Goal: Communication & Community: Answer question/provide support

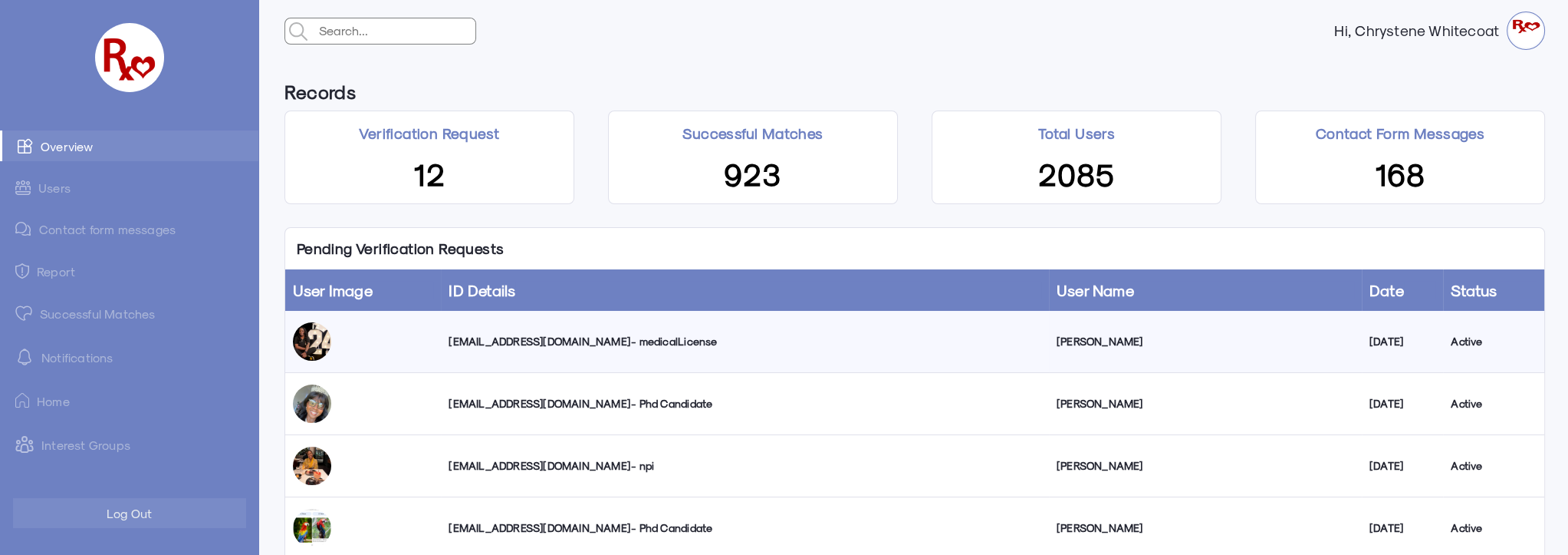
click at [96, 305] on link "Successful Matches" at bounding box center [129, 312] width 258 height 30
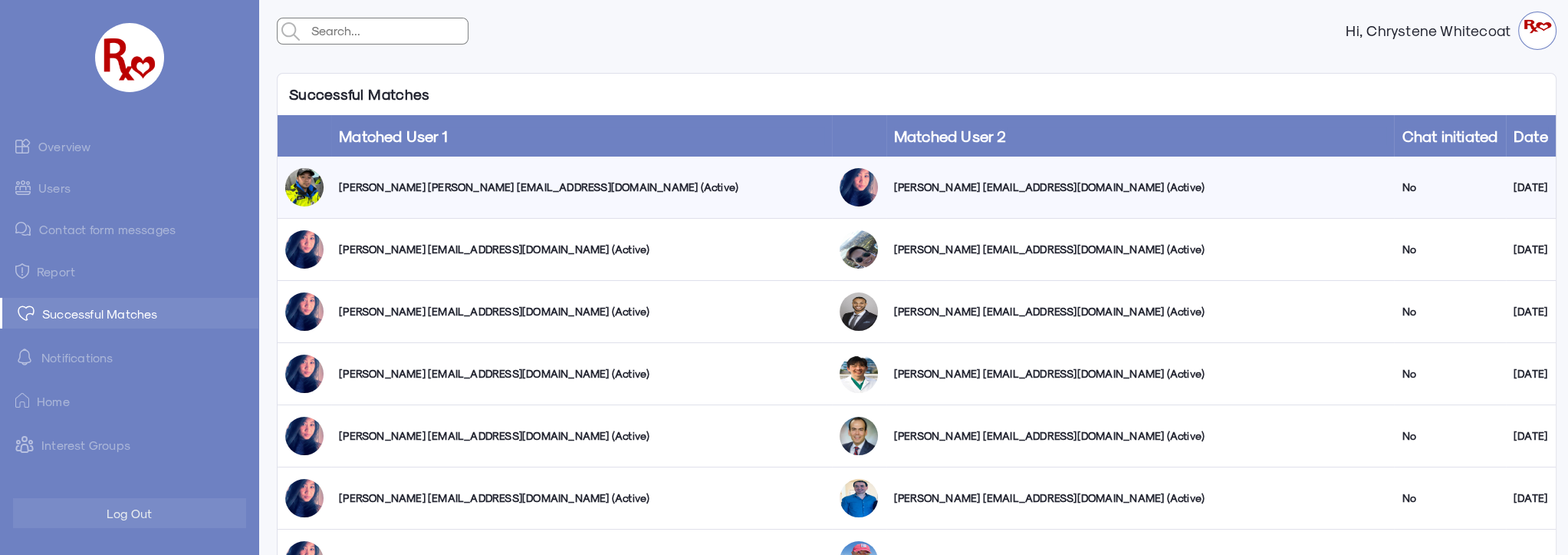
click at [51, 188] on link "Users" at bounding box center [129, 188] width 258 height 29
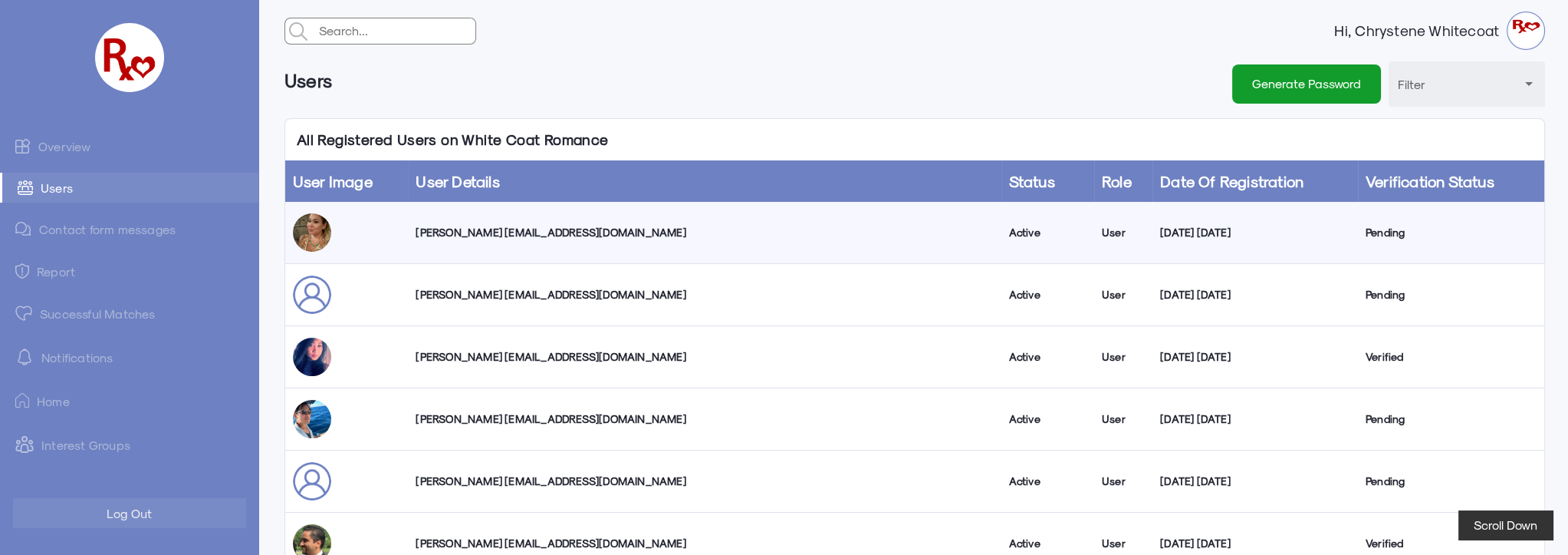
click at [73, 145] on link "Overview" at bounding box center [129, 145] width 258 height 30
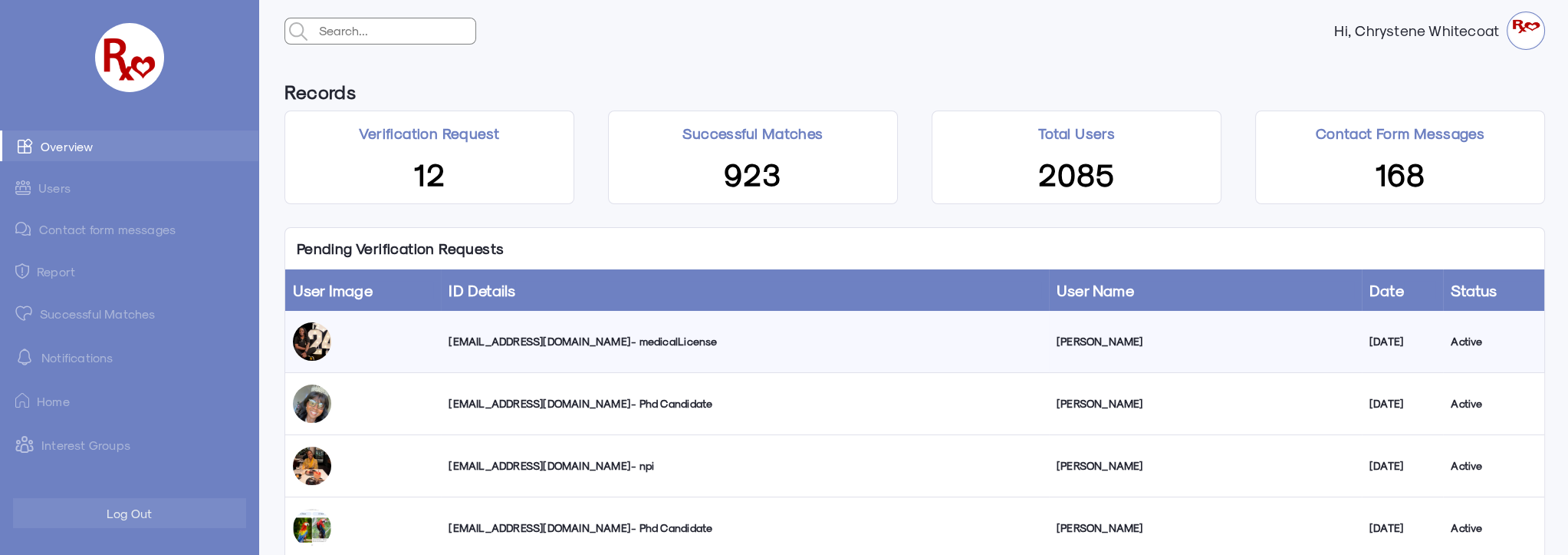
click at [104, 229] on link "Contact form messages" at bounding box center [129, 229] width 258 height 29
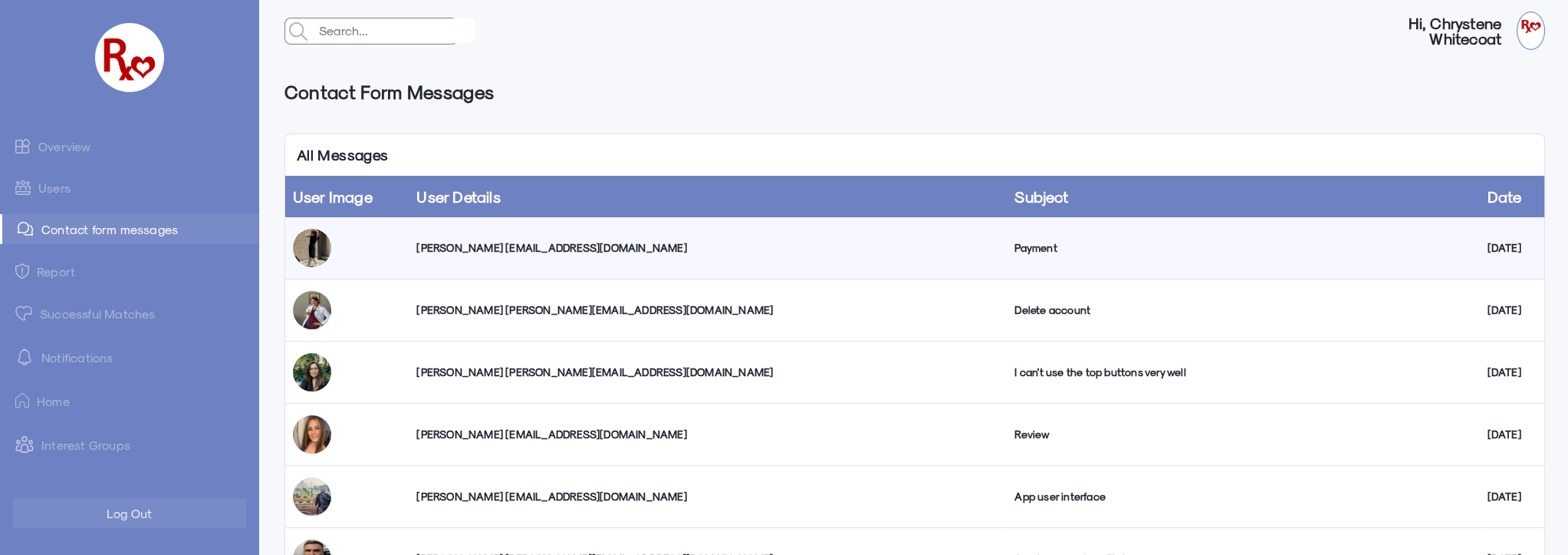
click at [511, 250] on div "[PERSON_NAME] [EMAIL_ADDRESS][DOMAIN_NAME]" at bounding box center [707, 248] width 582 height 16
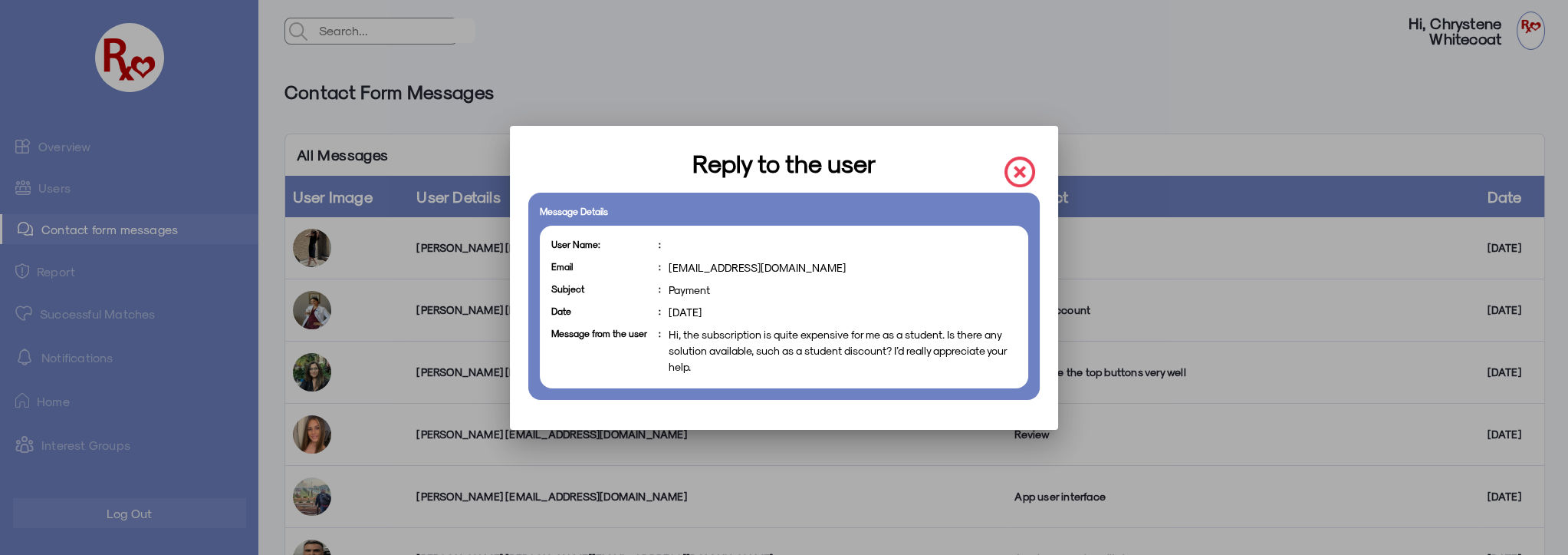
click at [1021, 167] on img at bounding box center [1019, 171] width 30 height 30
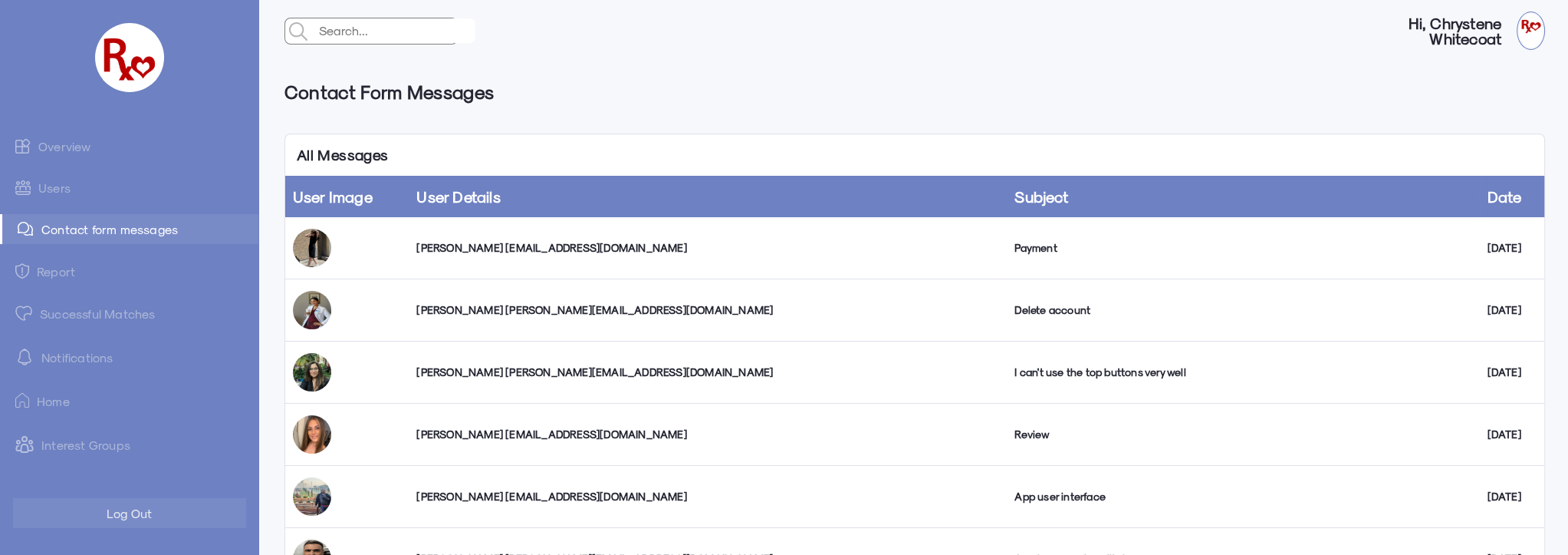
click at [539, 313] on div "[PERSON_NAME] [PERSON_NAME][EMAIL_ADDRESS][DOMAIN_NAME]" at bounding box center [707, 310] width 582 height 16
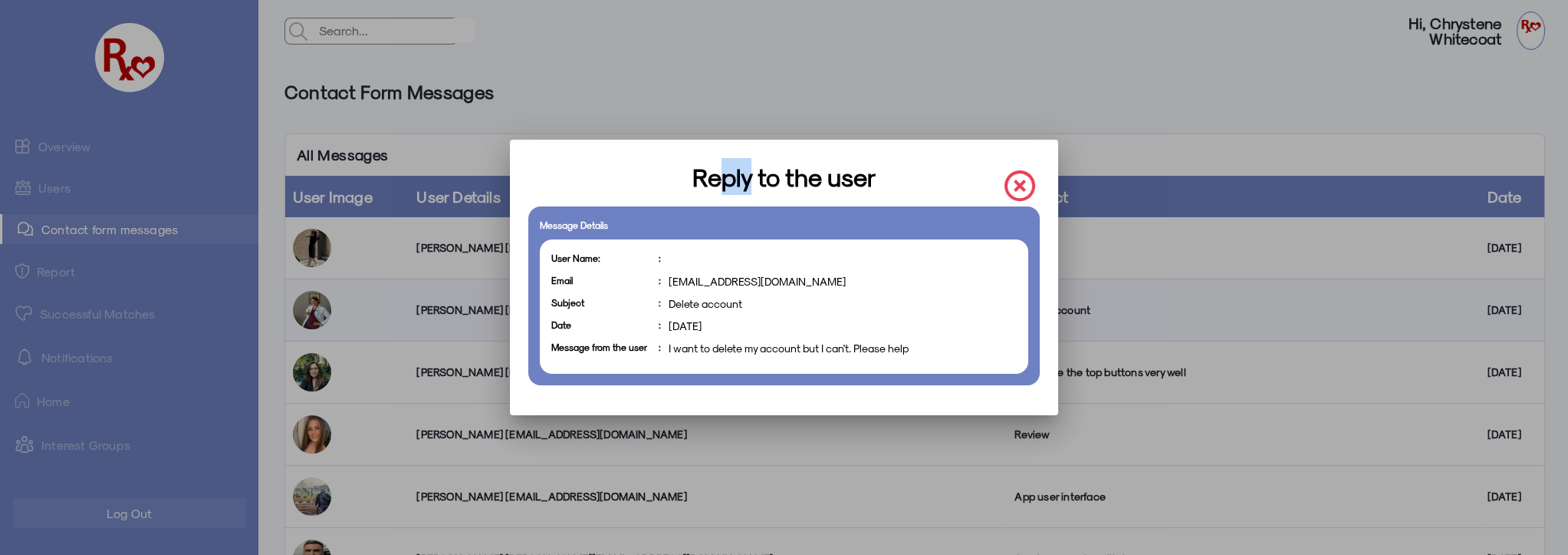
click at [747, 164] on h3 "Reply to the user" at bounding box center [784, 176] width 184 height 36
click at [1025, 183] on img at bounding box center [1019, 185] width 30 height 30
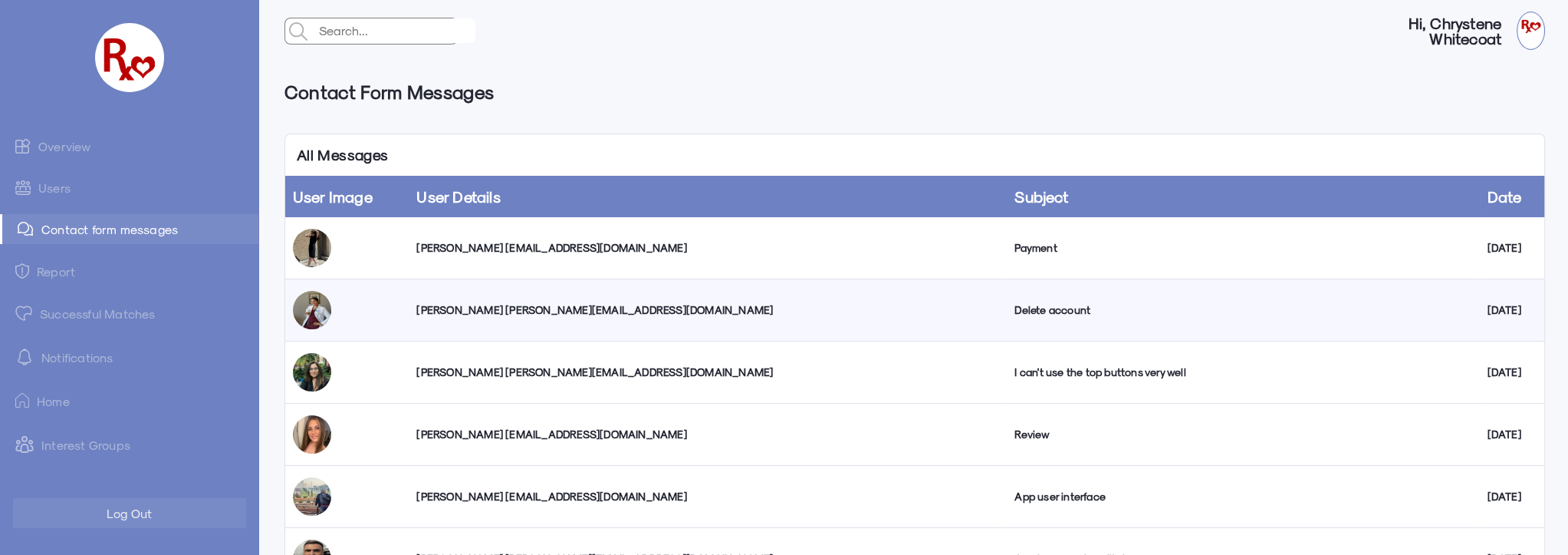
click at [496, 369] on div "[PERSON_NAME] [PERSON_NAME][EMAIL_ADDRESS][DOMAIN_NAME]" at bounding box center [707, 372] width 582 height 16
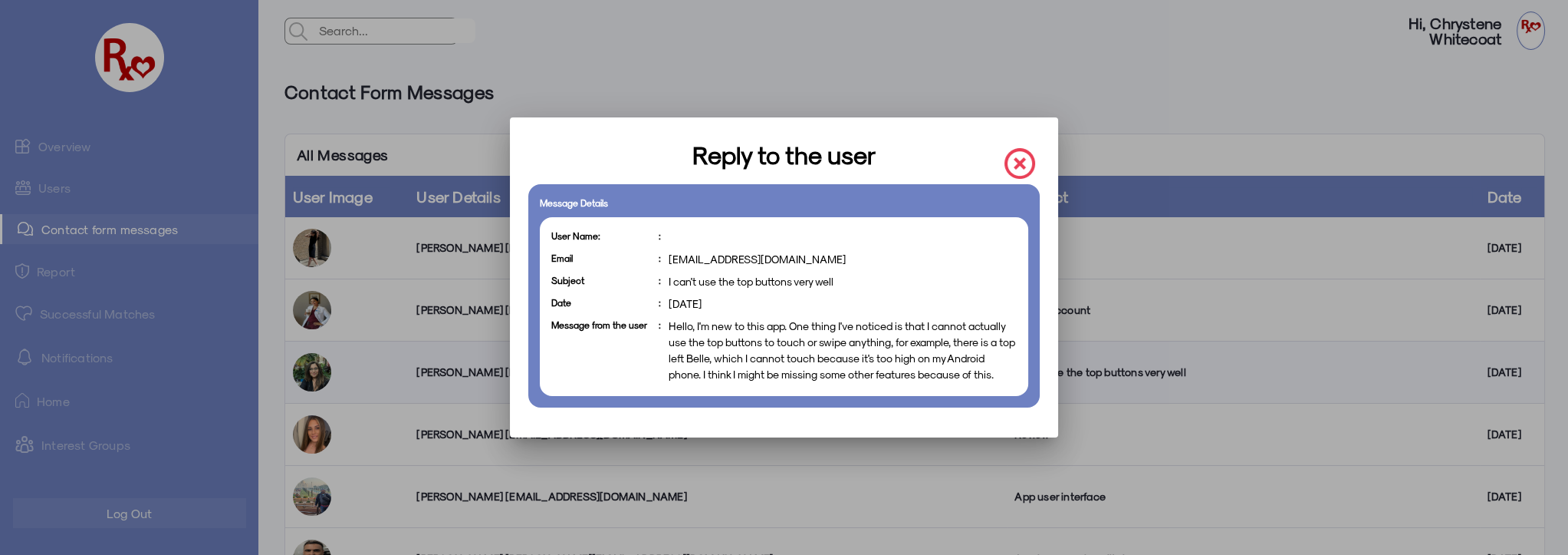
click at [1021, 159] on img at bounding box center [1019, 163] width 30 height 30
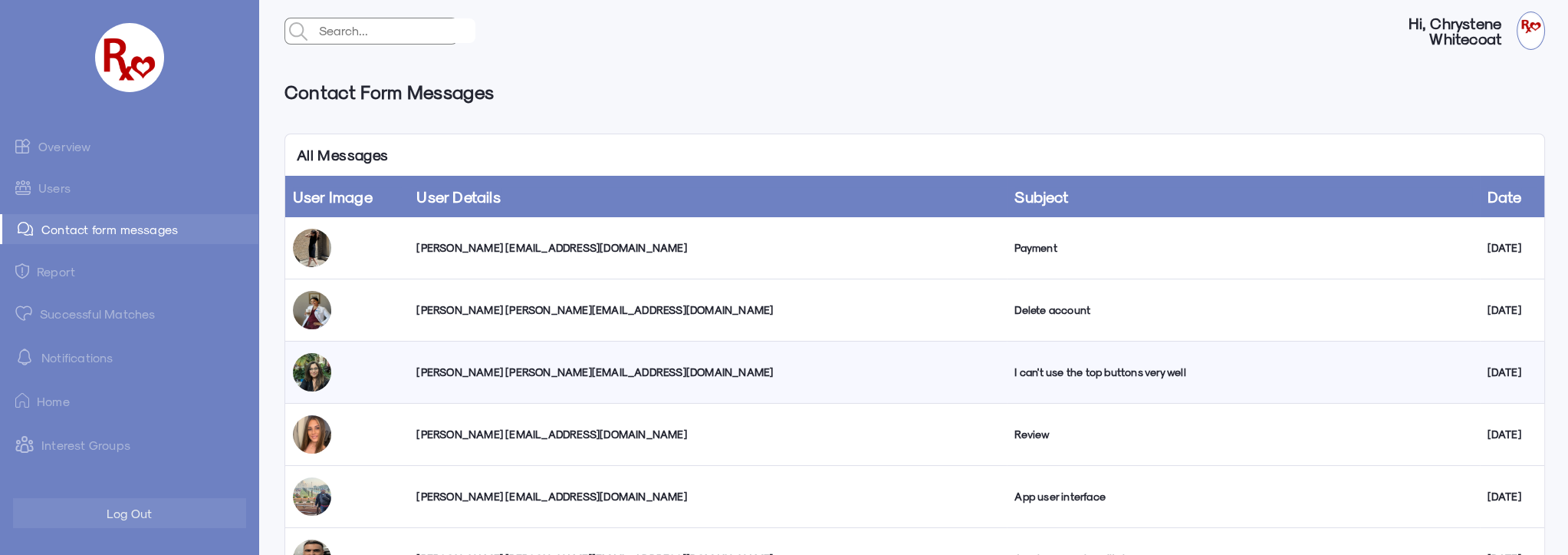
click at [573, 436] on div "[PERSON_NAME] [EMAIL_ADDRESS][DOMAIN_NAME]" at bounding box center [707, 434] width 582 height 16
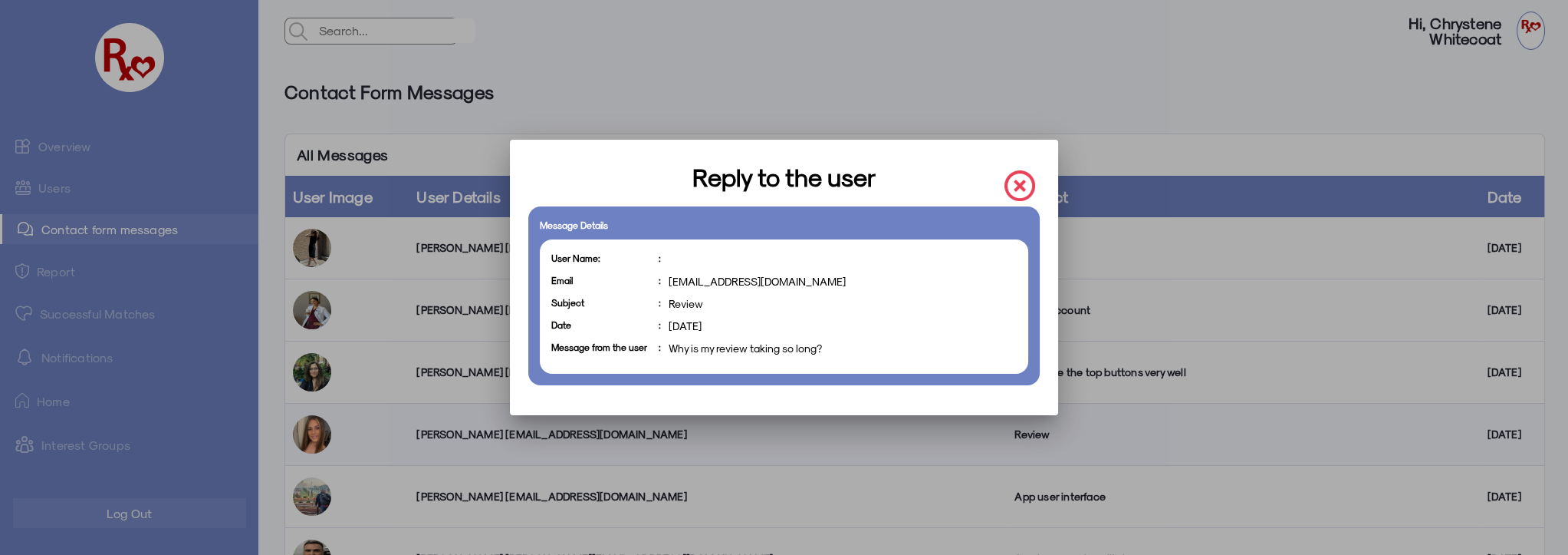
click at [1019, 181] on img at bounding box center [1019, 185] width 30 height 30
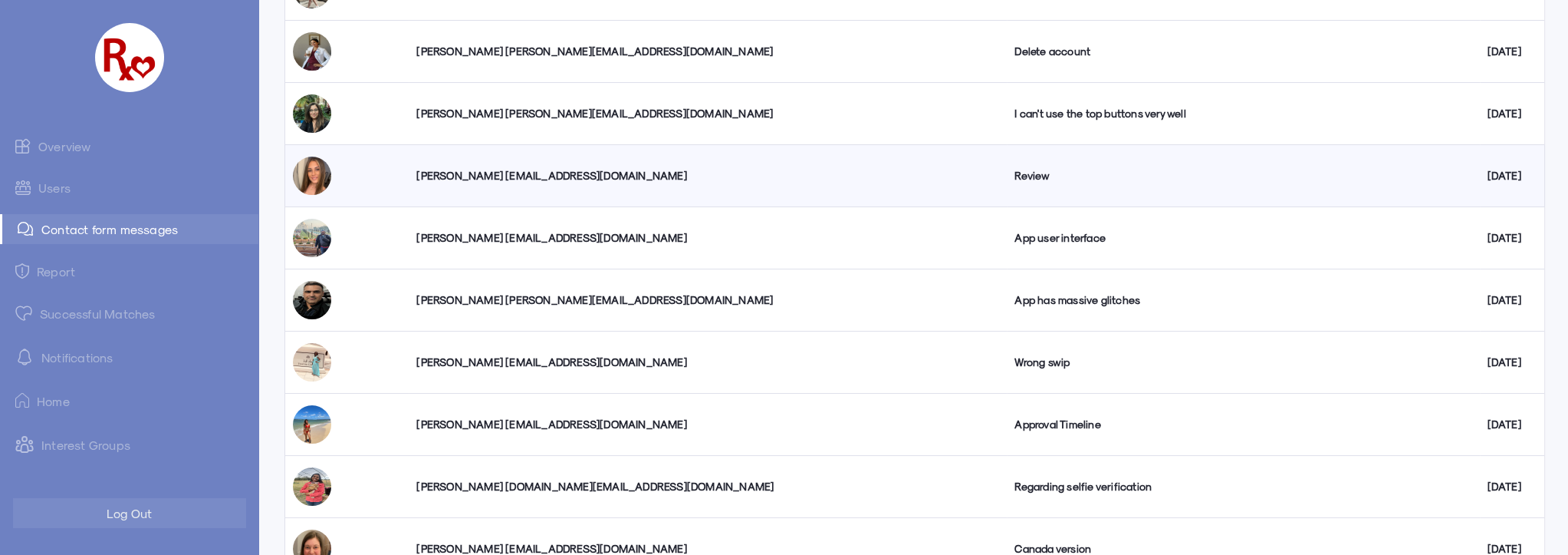
scroll to position [278, 0]
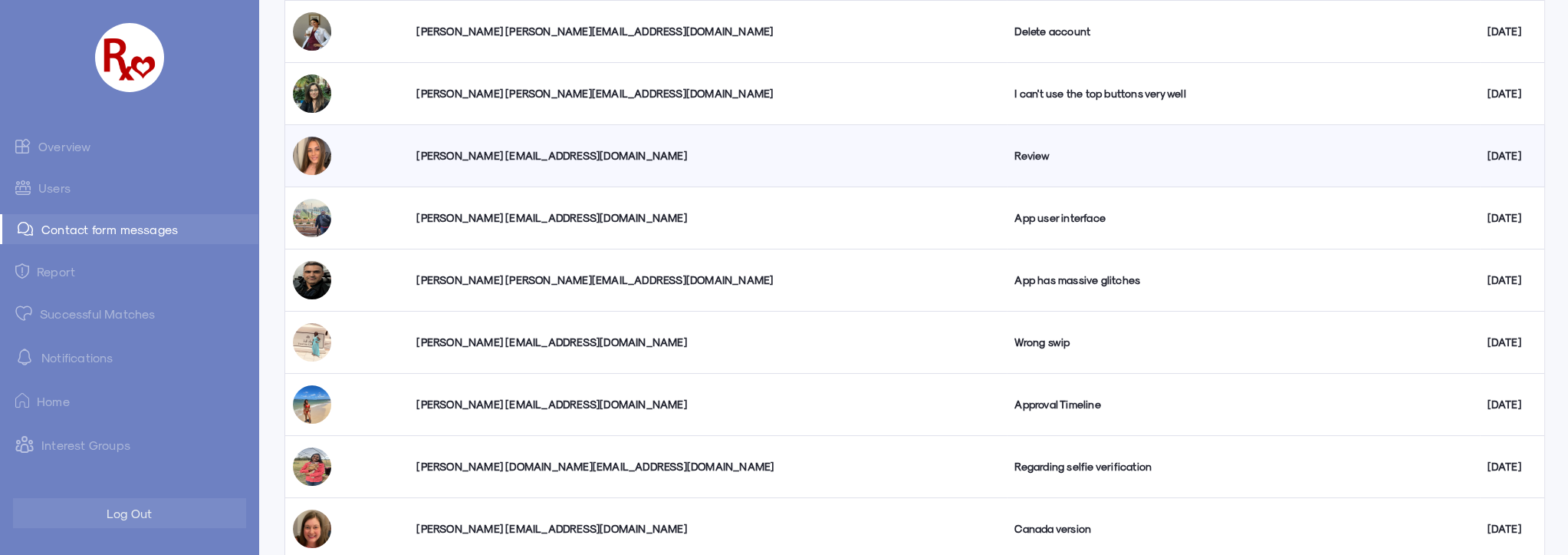
click at [69, 148] on link "Overview" at bounding box center [129, 145] width 258 height 30
